Goal: Check status: Check status

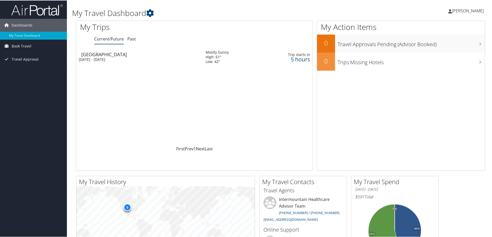
click at [96, 55] on div "[GEOGRAPHIC_DATA]" at bounding box center [140, 53] width 119 height 5
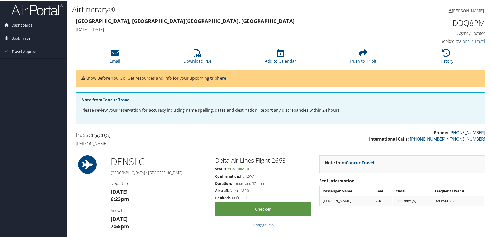
click at [225, 78] on link "here" at bounding box center [221, 78] width 9 height 6
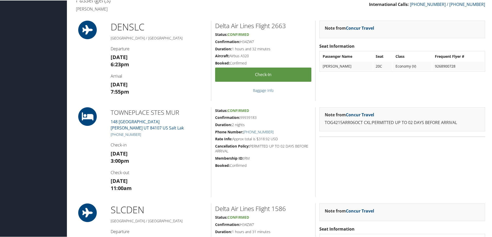
scroll to position [77, 0]
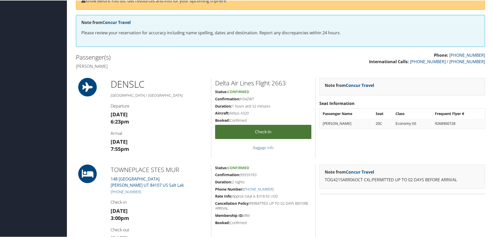
click at [268, 130] on link "Check-in" at bounding box center [263, 131] width 96 height 14
drag, startPoint x: 258, startPoint y: 97, endPoint x: 241, endPoint y: 98, distance: 17.0
click at [241, 98] on h5 "Confirmation: H34ZW7" at bounding box center [263, 98] width 96 height 5
copy h5 "H34ZW7"
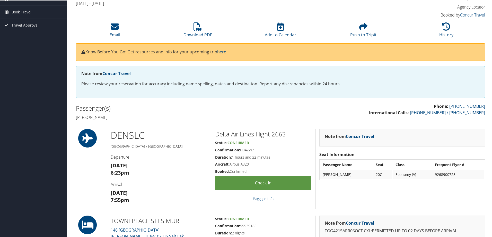
scroll to position [0, 0]
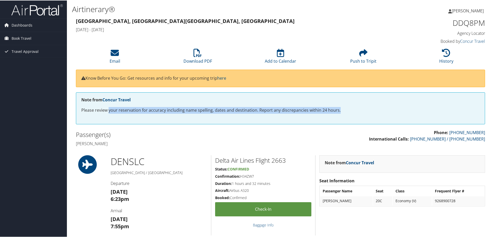
drag, startPoint x: 108, startPoint y: 108, endPoint x: 349, endPoint y: 113, distance: 240.3
click at [348, 113] on div "Note from Concur Travel Please review your reservation for accuracy including n…" at bounding box center [280, 108] width 409 height 32
click at [247, 126] on div "Note from Concur Travel Please review your reservation for accuracy including n…" at bounding box center [280, 110] width 417 height 37
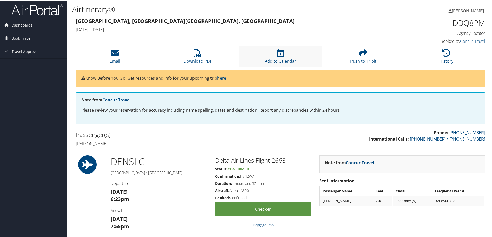
click at [291, 53] on li "Add to Calendar" at bounding box center [280, 56] width 83 height 21
